Goal: Task Accomplishment & Management: Manage account settings

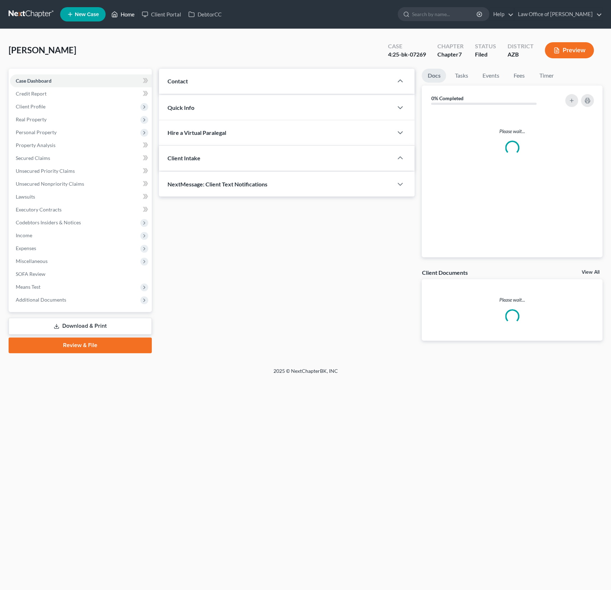
click at [134, 16] on link "Home" at bounding box center [123, 14] width 30 height 13
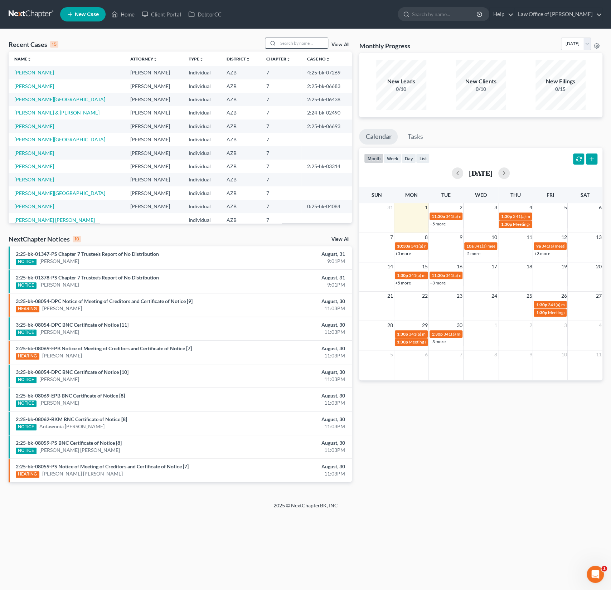
click at [308, 43] on input "search" at bounding box center [303, 43] width 50 height 10
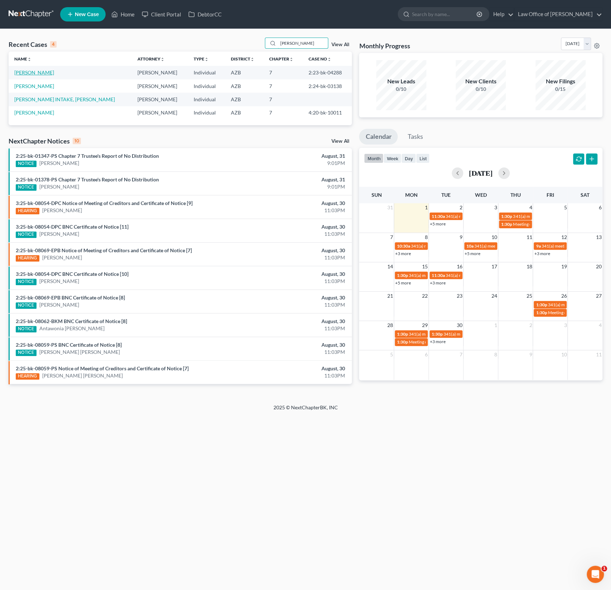
type input "[PERSON_NAME]"
click at [31, 70] on link "[PERSON_NAME]" at bounding box center [34, 72] width 40 height 6
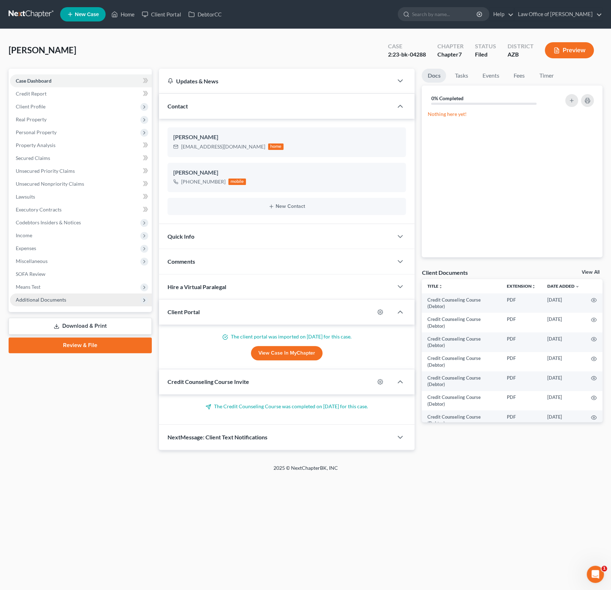
click at [39, 301] on span "Additional Documents" at bounding box center [41, 300] width 50 height 6
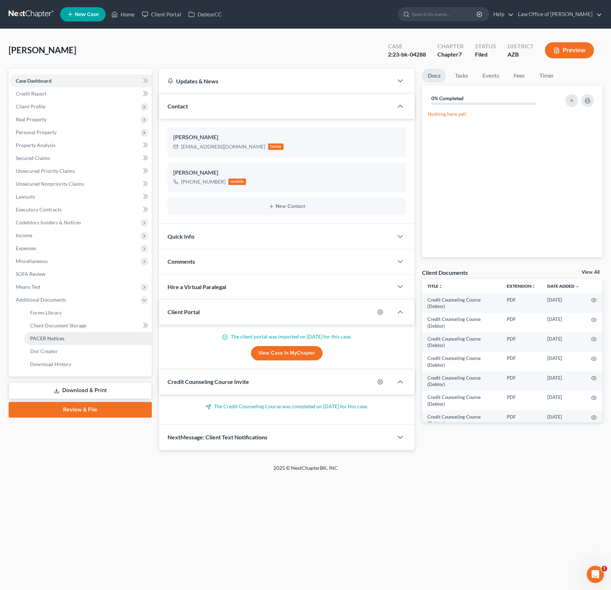
click at [39, 340] on span "PACER Notices" at bounding box center [47, 338] width 34 height 6
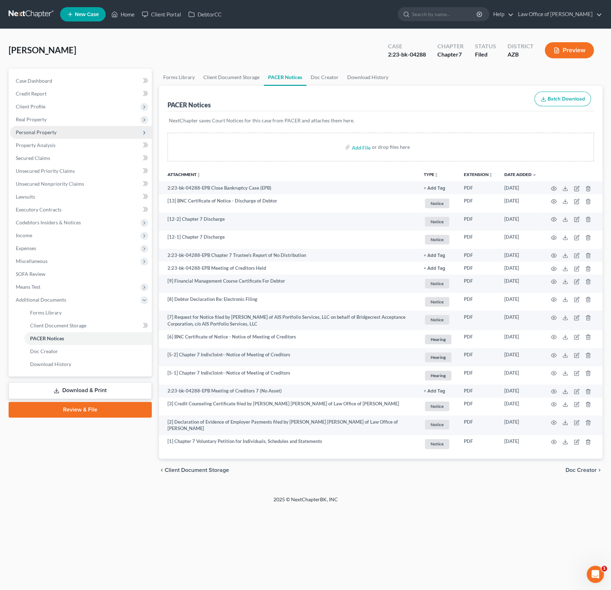
click at [40, 129] on span "Personal Property" at bounding box center [36, 132] width 41 height 6
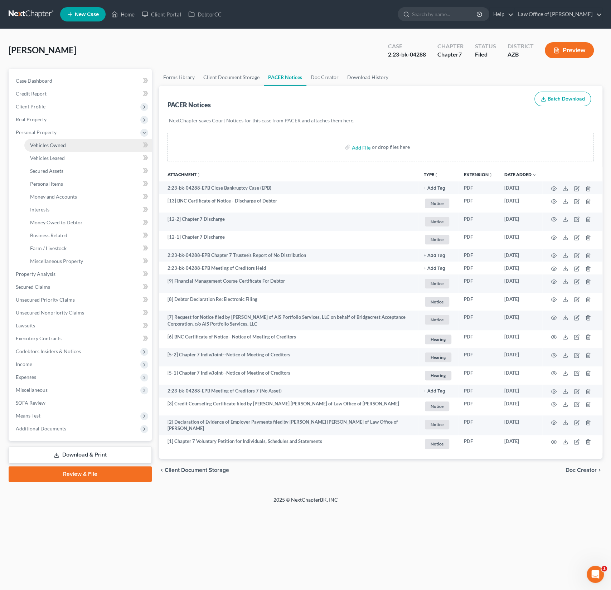
click at [44, 145] on span "Vehicles Owned" at bounding box center [48, 145] width 36 height 6
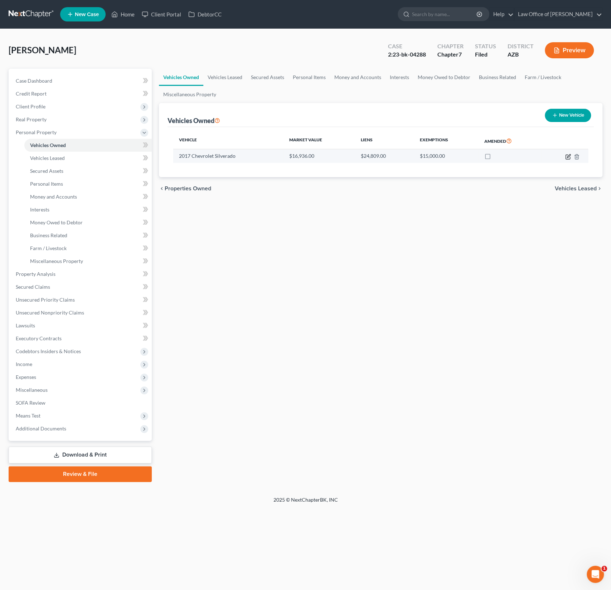
click at [568, 156] on icon "button" at bounding box center [568, 155] width 3 height 3
select select "0"
select select "9"
select select "0"
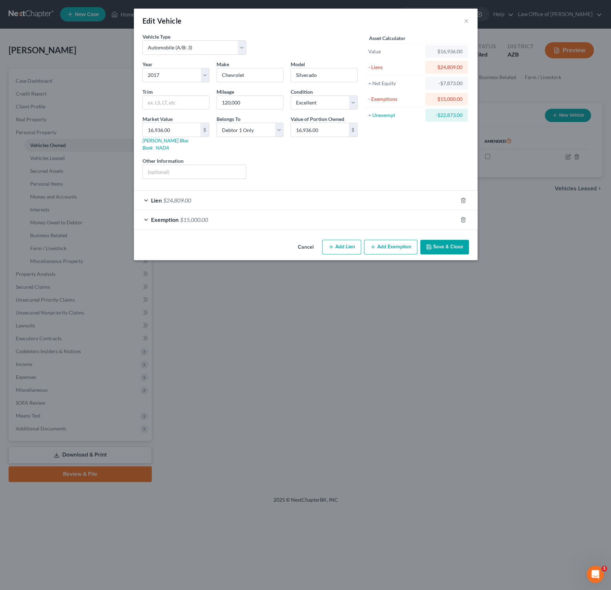
click at [197, 197] on div "Lien $24,809.00" at bounding box center [295, 200] width 323 height 19
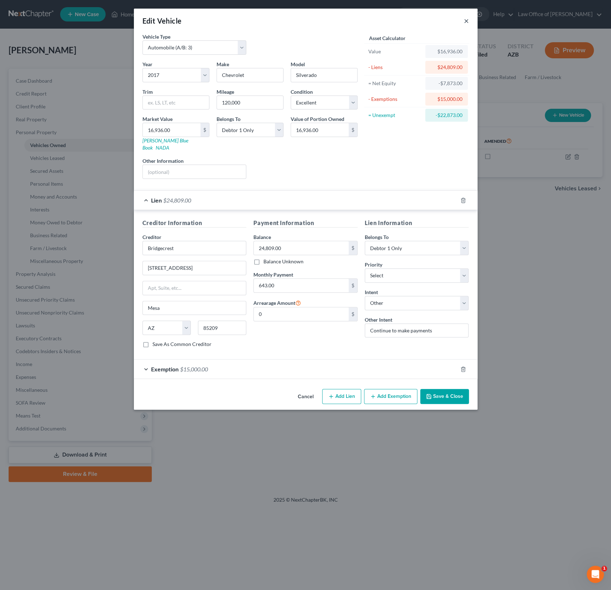
click at [466, 21] on button "×" at bounding box center [466, 20] width 5 height 9
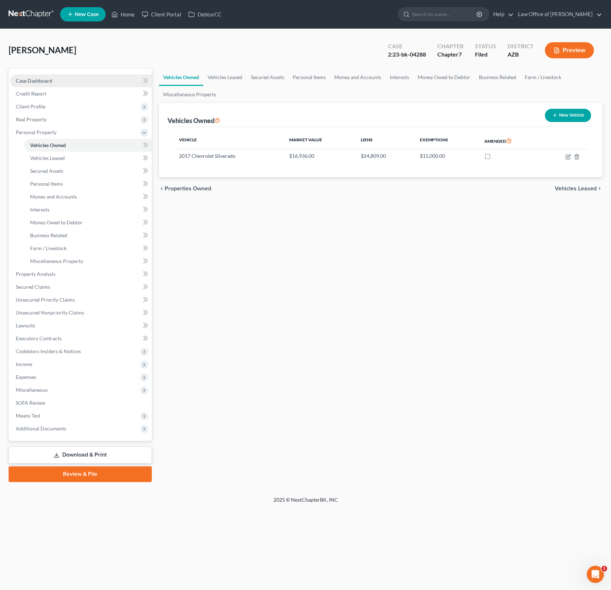
click at [38, 82] on span "Case Dashboard" at bounding box center [34, 81] width 36 height 6
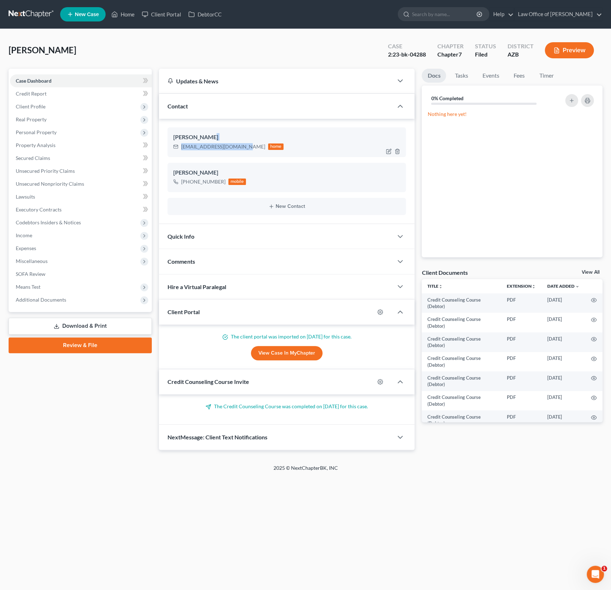
drag, startPoint x: 243, startPoint y: 146, endPoint x: 180, endPoint y: 141, distance: 62.8
click at [180, 141] on div "[PERSON_NAME] [EMAIL_ADDRESS][DOMAIN_NAME] home" at bounding box center [286, 141] width 239 height 29
copy div "[EMAIL_ADDRESS][DOMAIN_NAME]"
